Goal: Task Accomplishment & Management: Manage account settings

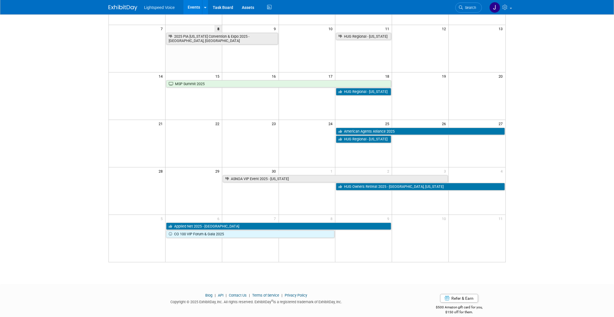
scroll to position [94, 0]
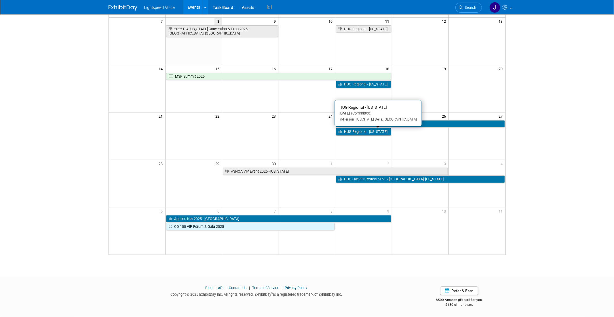
click at [371, 135] on link "HUG Regional - [US_STATE]" at bounding box center [363, 131] width 55 height 7
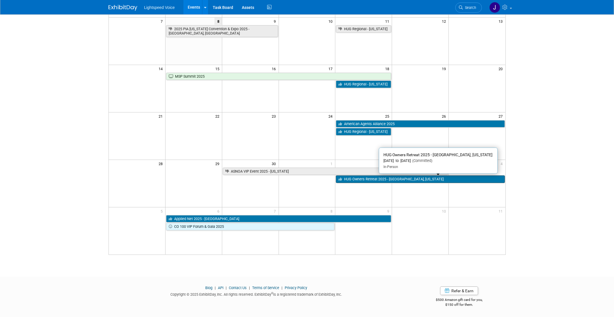
click at [388, 181] on link "HUG Owners Retreat 2025 - [GEOGRAPHIC_DATA], [US_STATE]" at bounding box center [420, 178] width 169 height 7
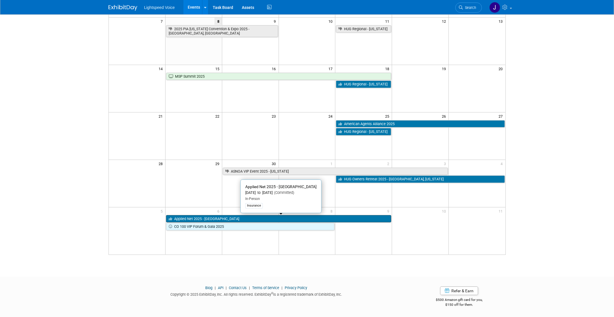
click at [247, 220] on link "Applied Net 2025 - [GEOGRAPHIC_DATA]" at bounding box center [278, 218] width 225 height 7
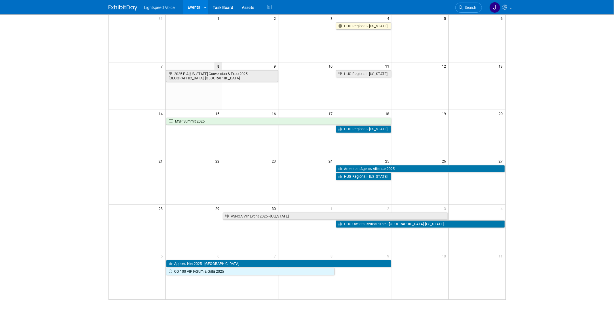
scroll to position [26, 0]
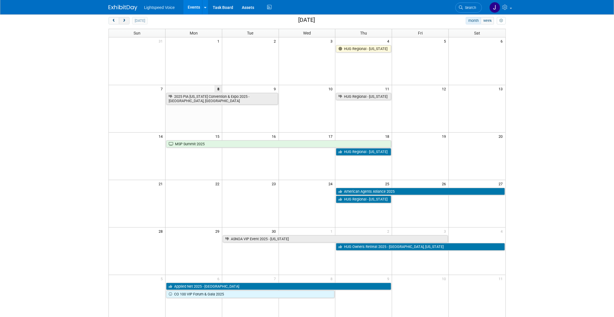
click at [123, 19] on span "next" at bounding box center [124, 21] width 4 height 4
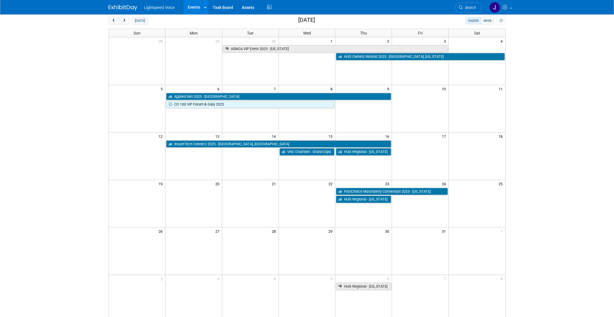
scroll to position [27, 0]
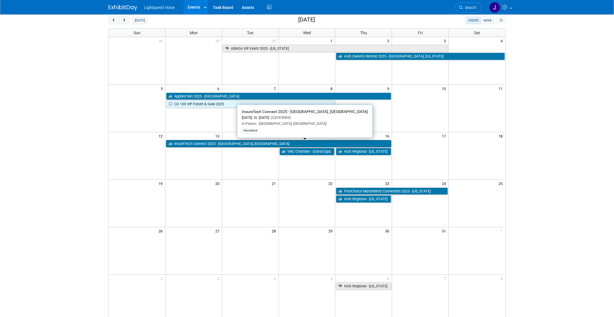
click at [263, 145] on link "InsureTech Connect 2025 - [GEOGRAPHIC_DATA], [GEOGRAPHIC_DATA]" at bounding box center [278, 143] width 225 height 7
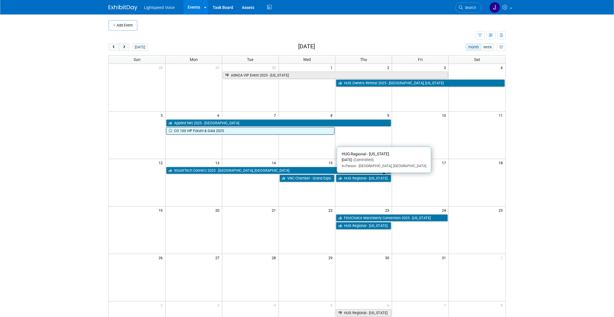
scroll to position [5, 0]
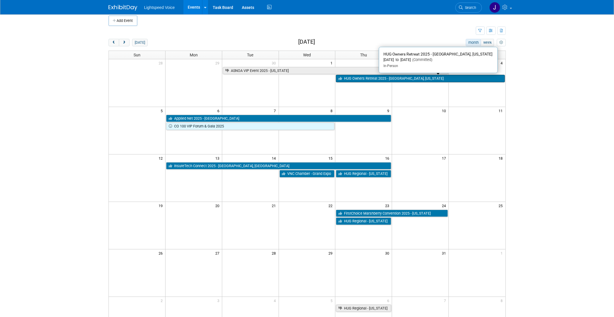
click at [427, 79] on link "HUG Owners Retreat 2025 - [GEOGRAPHIC_DATA], [US_STATE]" at bounding box center [420, 78] width 169 height 7
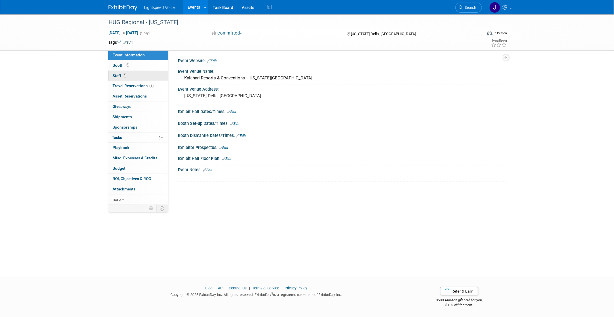
click at [113, 76] on span "Staff 1" at bounding box center [120, 75] width 14 height 5
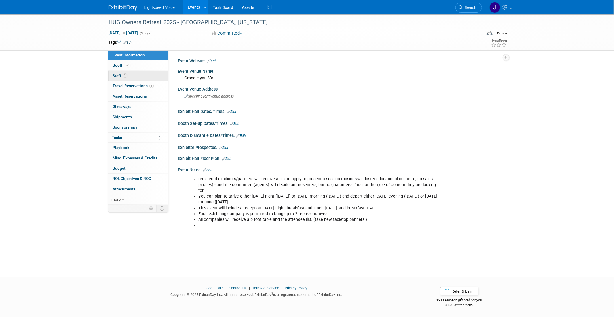
click at [119, 74] on span "Staff 1" at bounding box center [120, 75] width 14 height 5
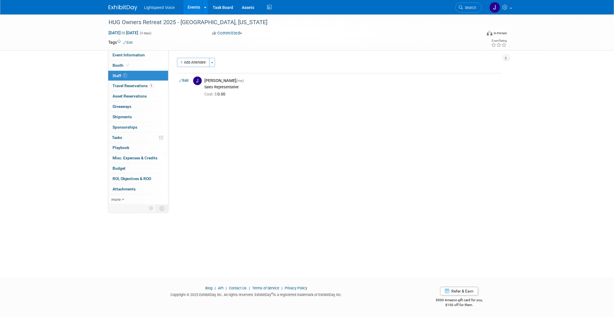
scroll to position [0, 0]
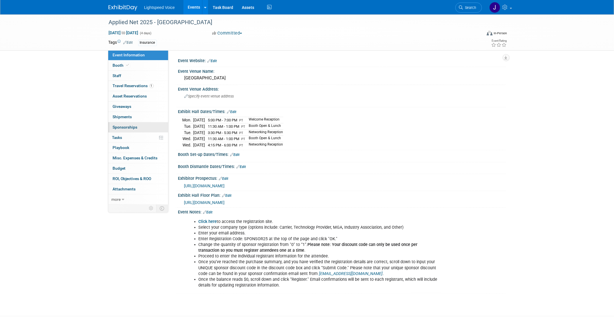
scroll to position [0, 0]
click at [117, 73] on link "0 Staff 0" at bounding box center [138, 76] width 60 height 10
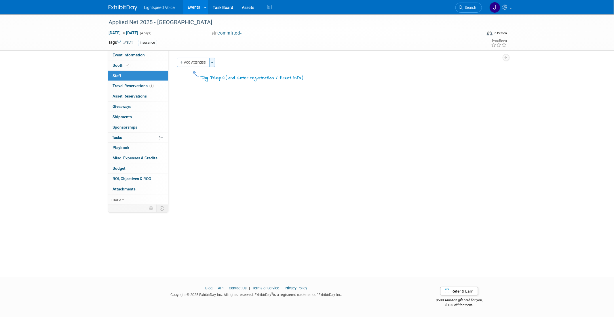
click at [213, 62] on span "button" at bounding box center [212, 62] width 2 height 1
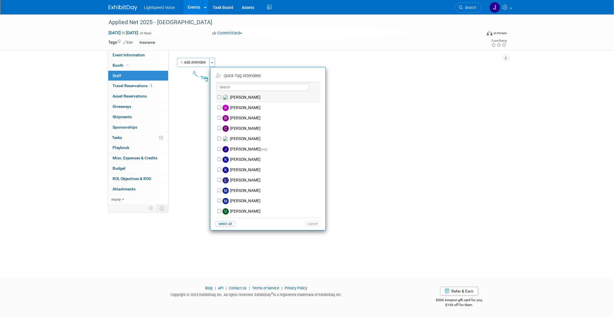
scroll to position [0, 0]
click at [239, 201] on label "[PERSON_NAME]" at bounding box center [271, 201] width 101 height 10
click at [221, 201] on input "[PERSON_NAME]" at bounding box center [219, 200] width 4 height 4
drag, startPoint x: 219, startPoint y: 200, endPoint x: 300, endPoint y: 200, distance: 80.3
click at [219, 200] on input "[PERSON_NAME]" at bounding box center [219, 200] width 4 height 4
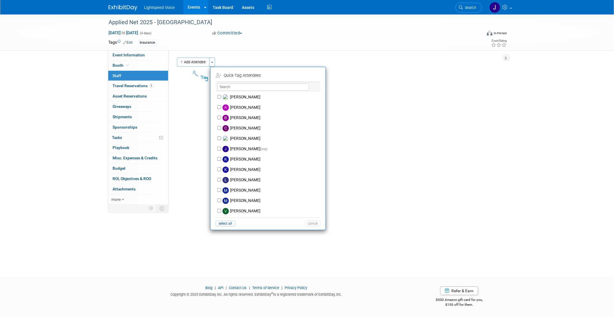
click at [413, 198] on div "Event Website: Edit Event Venue Name: Aria Resort & Casino Event Venue Address:…" at bounding box center [336, 127] width 337 height 155
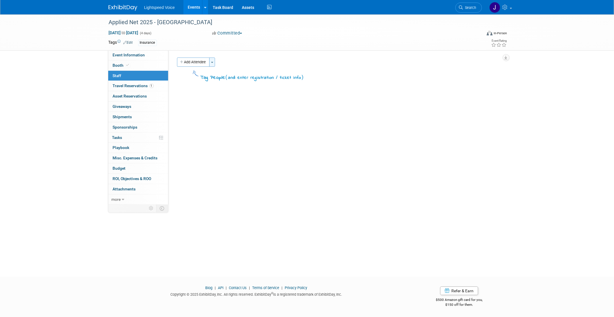
click at [210, 64] on button "Toggle Dropdown" at bounding box center [212, 62] width 6 height 9
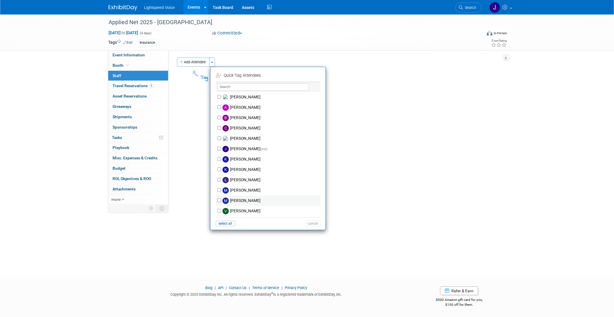
click at [221, 202] on label "[PERSON_NAME]" at bounding box center [271, 201] width 101 height 10
click at [220, 202] on input "[PERSON_NAME]" at bounding box center [219, 200] width 4 height 4
checkbox input "true"
click at [219, 149] on input "Joel Poythress (me)" at bounding box center [219, 149] width 4 height 4
checkbox input "true"
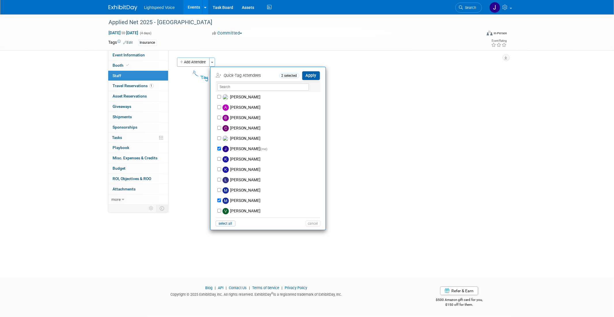
click at [312, 77] on button "Apply" at bounding box center [311, 75] width 18 height 8
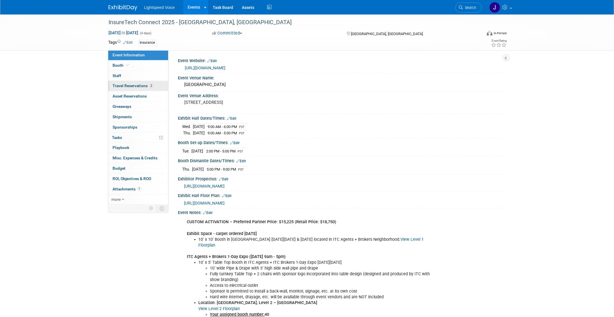
click at [123, 85] on span "Travel Reservations 2" at bounding box center [133, 85] width 41 height 5
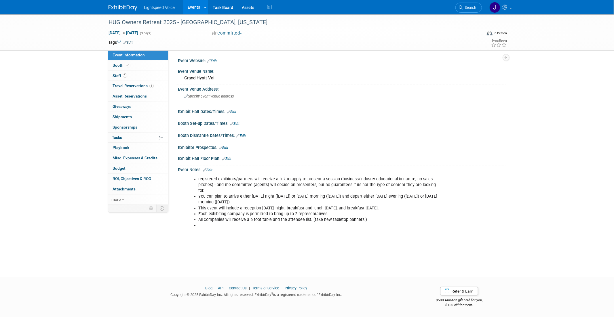
scroll to position [0, 0]
